Goal: Task Accomplishment & Management: Complete application form

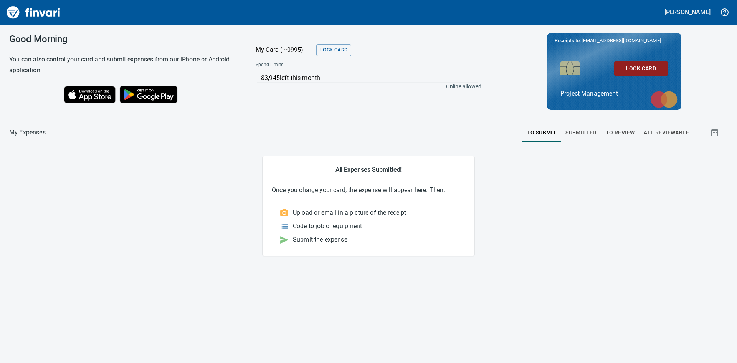
click at [618, 130] on span "To Review" at bounding box center [620, 133] width 29 height 10
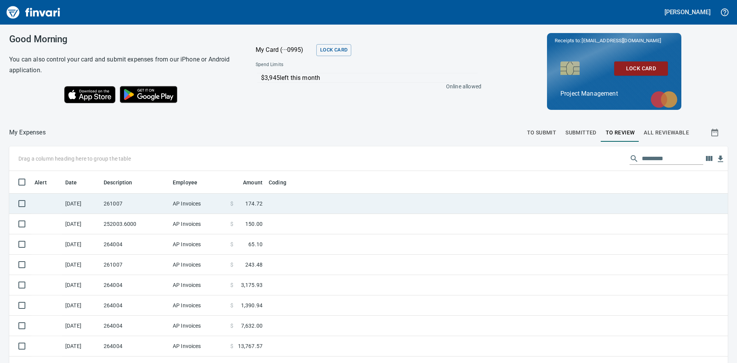
scroll to position [273, 702]
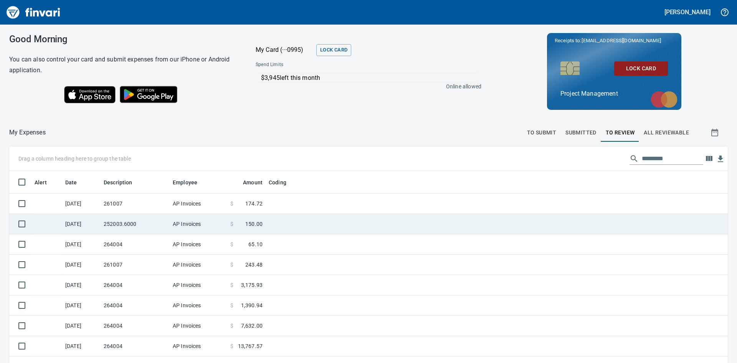
click at [41, 220] on td at bounding box center [46, 224] width 31 height 20
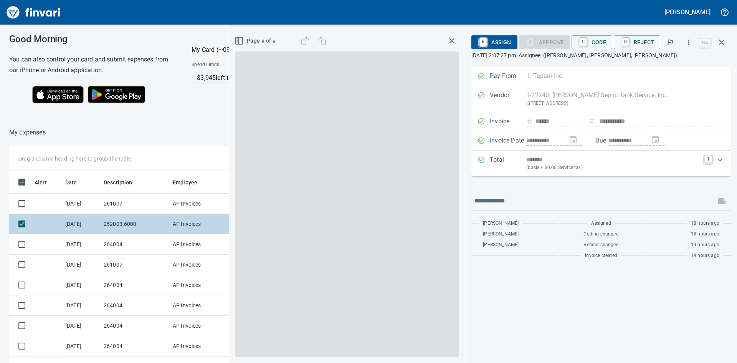
scroll to position [273, 510]
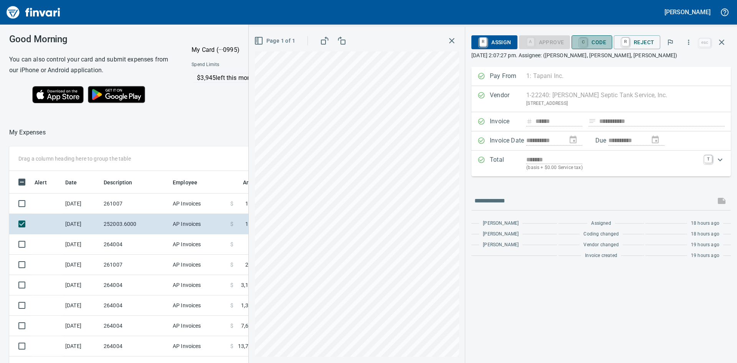
click at [582, 42] on link "C" at bounding box center [583, 42] width 7 height 8
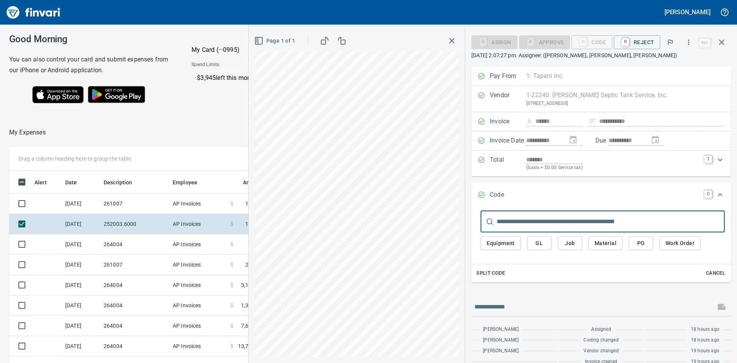
click at [573, 241] on span "Job" at bounding box center [570, 243] width 12 height 10
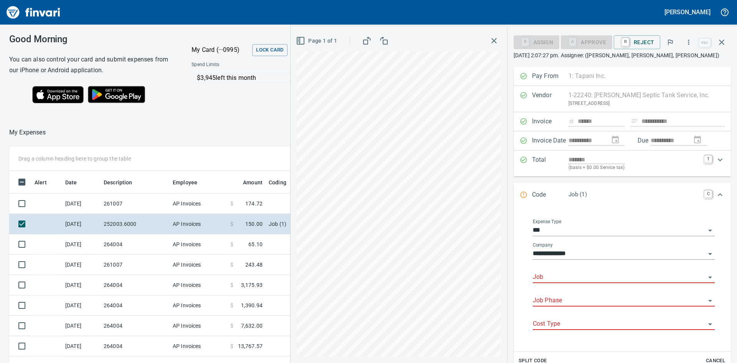
click at [546, 274] on input "Job" at bounding box center [619, 277] width 173 height 11
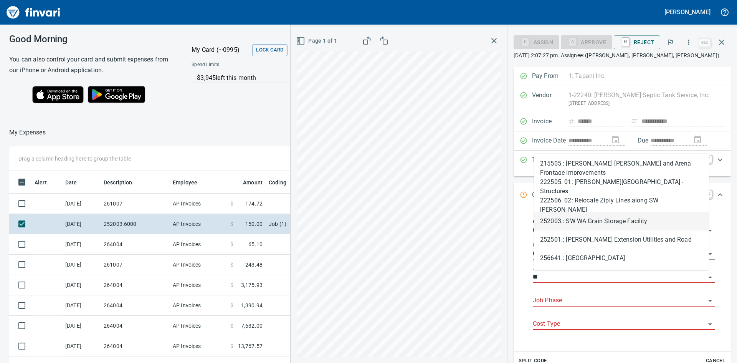
click at [583, 220] on li "252003.: SW WA Grain Storage Facility" at bounding box center [621, 221] width 175 height 18
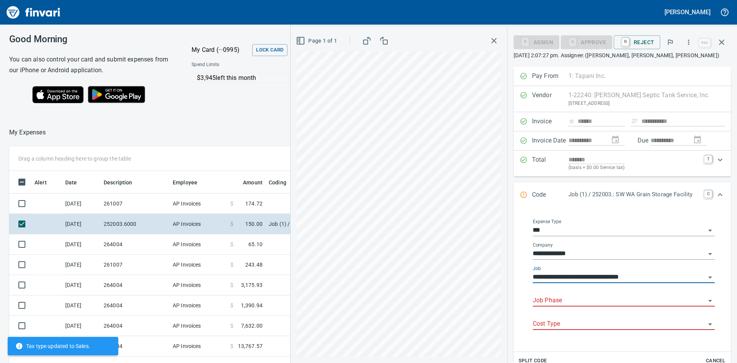
type input "**********"
click at [568, 296] on input "Job Phase" at bounding box center [619, 300] width 173 height 11
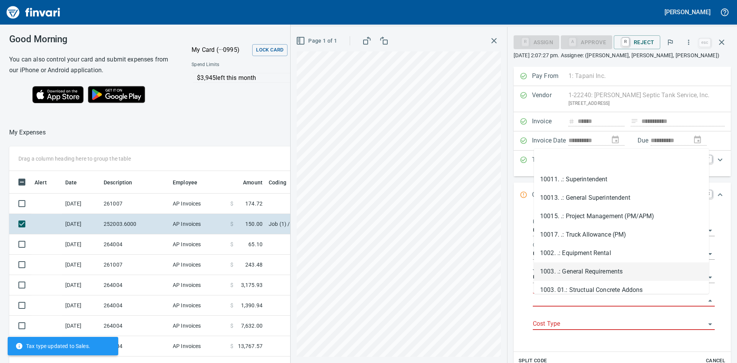
drag, startPoint x: 600, startPoint y: 272, endPoint x: 586, endPoint y: 264, distance: 16.5
click at [600, 273] on li "1003. .: General Requirements" at bounding box center [621, 271] width 175 height 18
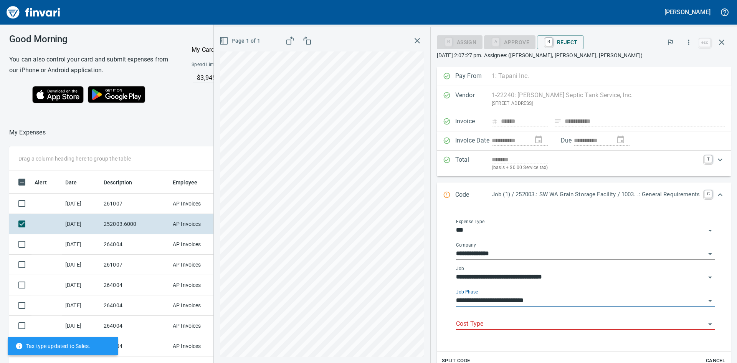
type input "**********"
click at [507, 318] on body "[PERSON_NAME] Good Morning You can also control your card and submit expenses f…" at bounding box center [368, 181] width 737 height 363
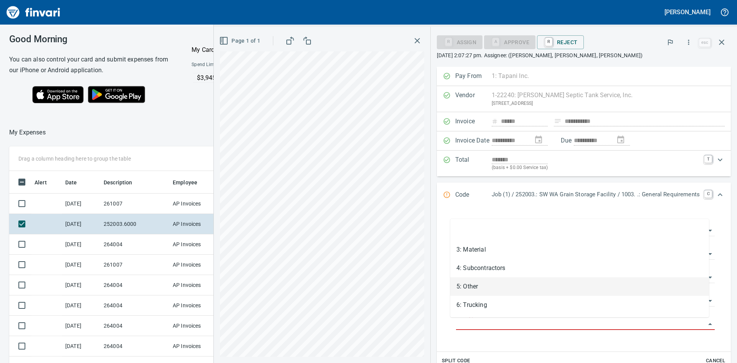
click at [478, 287] on li "5: Other" at bounding box center [579, 286] width 259 height 18
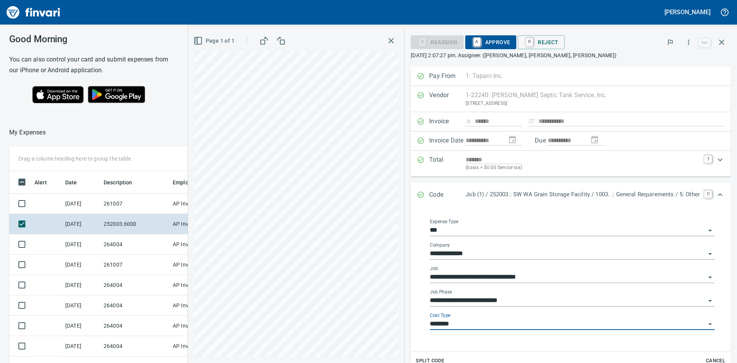
type input "********"
click at [490, 40] on span "A Approve" at bounding box center [491, 42] width 39 height 13
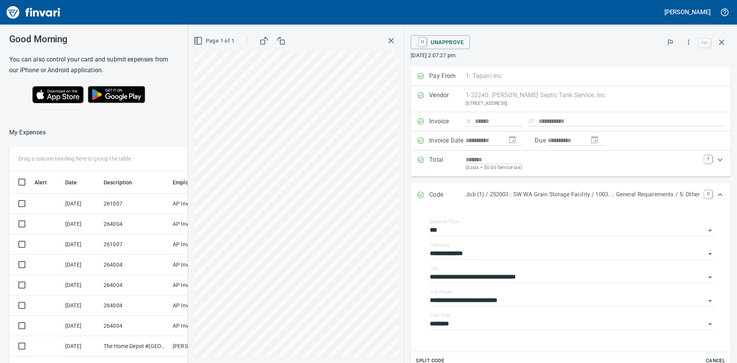
click at [387, 41] on icon "button" at bounding box center [391, 40] width 9 height 9
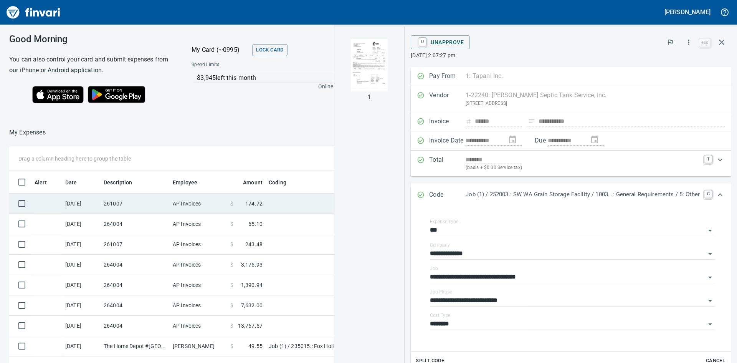
click at [68, 198] on td "[DATE]" at bounding box center [81, 204] width 38 height 20
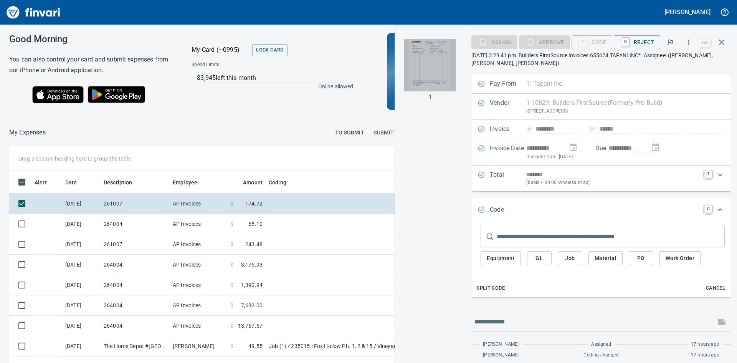
click at [434, 59] on img "button" at bounding box center [430, 65] width 52 height 52
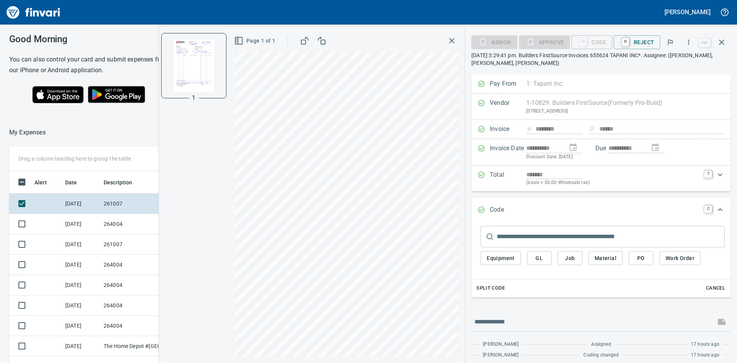
click at [452, 39] on icon "button" at bounding box center [451, 40] width 5 height 5
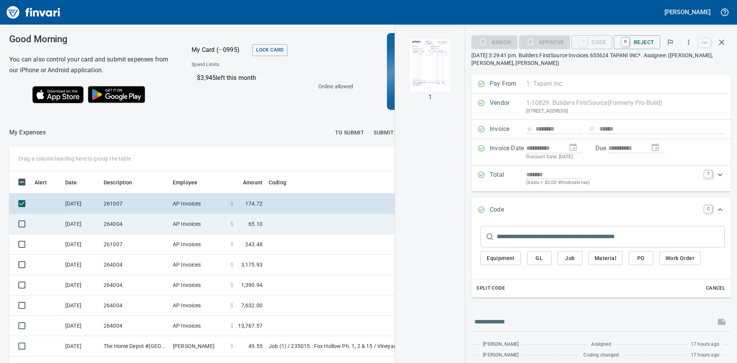
click at [86, 225] on td "[DATE]" at bounding box center [81, 224] width 38 height 20
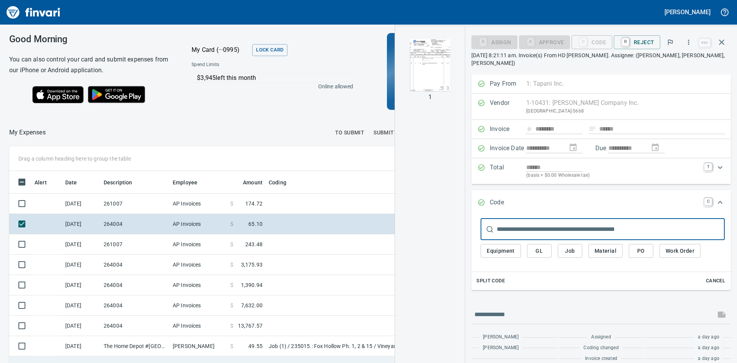
scroll to position [38, 0]
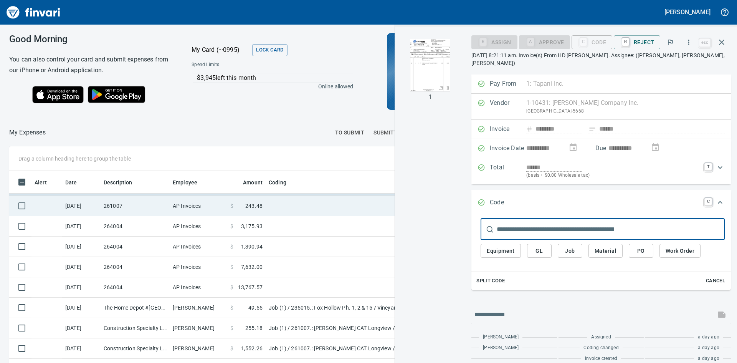
click at [101, 206] on td "261007" at bounding box center [135, 206] width 69 height 20
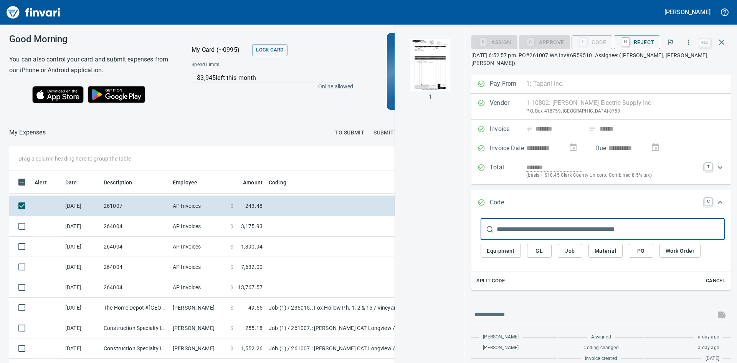
click at [422, 53] on img "button" at bounding box center [430, 65] width 52 height 52
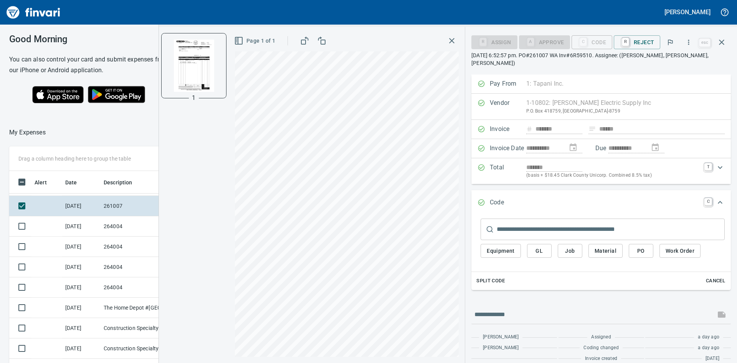
click at [455, 41] on icon "button" at bounding box center [451, 40] width 9 height 9
